Goal: Task Accomplishment & Management: Manage account settings

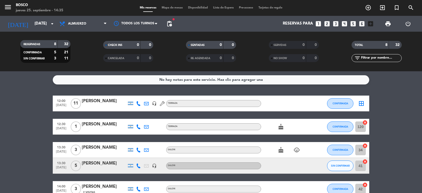
click at [139, 104] on icon at bounding box center [138, 103] width 5 height 5
click at [20, 115] on bookings-row "12:00 [DATE] [PERSON_NAME] [PHONE_NUMBER] Copiar content_paste | headset_mic TE…" at bounding box center [211, 170] width 422 height 149
click at [29, 81] on service-notes "No hay notas para este servicio. Haz clic para agregar una" at bounding box center [211, 79] width 422 height 9
click at [39, 108] on bookings-row "12:00 [DATE] [PERSON_NAME] headset_mic TERRAZA CONFIRMADA border_all 12:30 [DAT…" at bounding box center [211, 170] width 422 height 149
drag, startPoint x: 267, startPoint y: 79, endPoint x: 124, endPoint y: 83, distance: 143.3
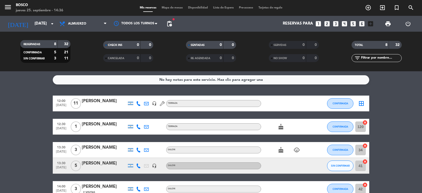
click at [152, 82] on div "No hay notas para este servicio. Haz clic para agregar una" at bounding box center [211, 79] width 317 height 9
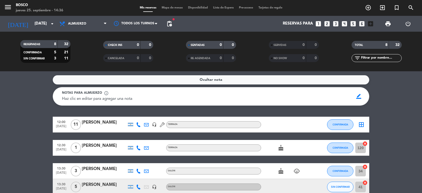
click at [382, 101] on service-notes "Ocultar nota Notas para almuerzo info_outline Haz clic en editar para agregar u…" at bounding box center [211, 90] width 422 height 30
click at [214, 78] on span "Ocultar nota" at bounding box center [211, 80] width 23 height 6
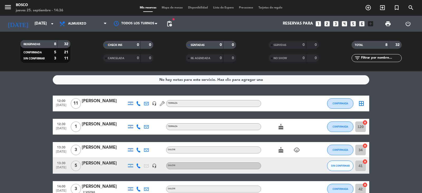
click at [406, 100] on bookings-row "12:00 [DATE] [PERSON_NAME] headset_mic TERRAZA CONFIRMADA border_all 12:30 [DAT…" at bounding box center [211, 170] width 422 height 149
click at [139, 104] on icon at bounding box center [138, 103] width 5 height 5
click at [131, 93] on span "Copiar" at bounding box center [134, 95] width 11 height 6
click at [139, 127] on icon at bounding box center [138, 126] width 5 height 5
click at [133, 117] on span "Copiar" at bounding box center [134, 118] width 11 height 6
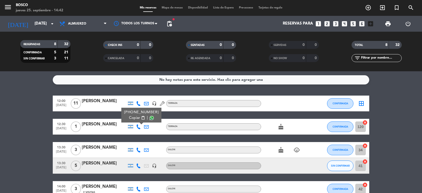
click at [138, 150] on icon at bounding box center [138, 149] width 5 height 5
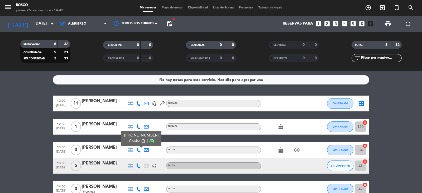
click at [134, 142] on span "Copiar" at bounding box center [134, 141] width 11 height 6
click at [138, 166] on icon at bounding box center [138, 165] width 5 height 5
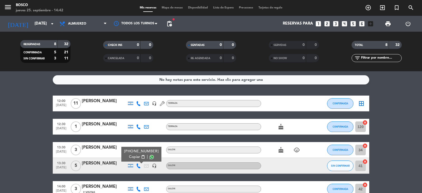
click at [131, 155] on span "Copiar" at bounding box center [134, 157] width 11 height 6
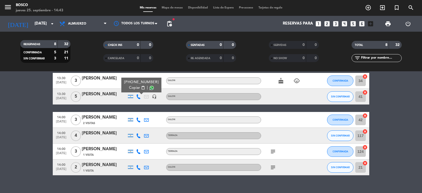
scroll to position [78, 0]
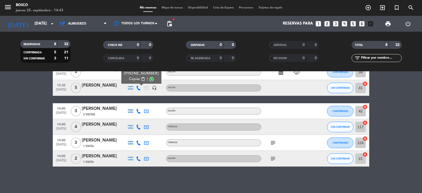
click at [138, 112] on icon at bounding box center [138, 111] width 5 height 5
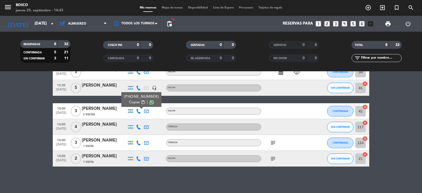
click at [130, 101] on span "Copiar" at bounding box center [134, 102] width 11 height 6
click at [140, 128] on icon at bounding box center [138, 127] width 5 height 5
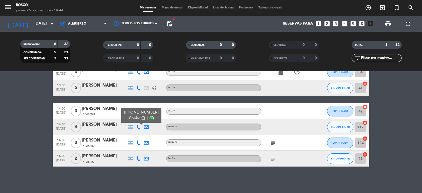
click at [135, 117] on span "Copiar" at bounding box center [134, 118] width 11 height 6
click at [136, 142] on div at bounding box center [139, 143] width 8 height 16
click at [137, 143] on icon at bounding box center [138, 142] width 5 height 5
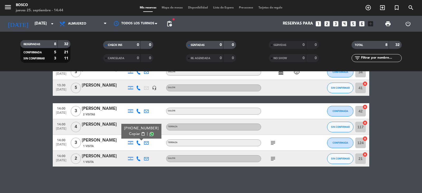
click at [136, 135] on span "Copiar" at bounding box center [134, 134] width 11 height 6
click at [135, 158] on div at bounding box center [139, 159] width 8 height 16
click at [139, 158] on icon at bounding box center [138, 158] width 5 height 5
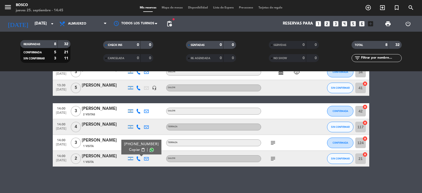
click at [133, 149] on span "Copiar" at bounding box center [134, 150] width 11 height 6
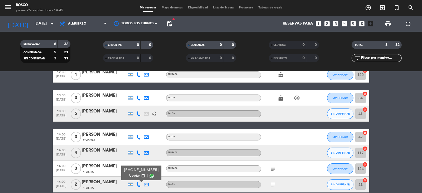
scroll to position [0, 0]
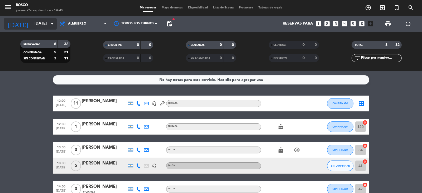
click at [42, 26] on input "[DATE]" at bounding box center [57, 24] width 51 height 10
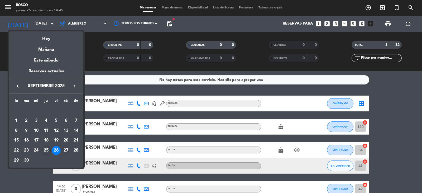
click at [67, 149] on div "27" at bounding box center [65, 150] width 9 height 9
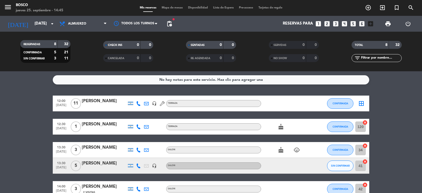
type input "[DATE]"
